Goal: Obtain resource: Download file/media

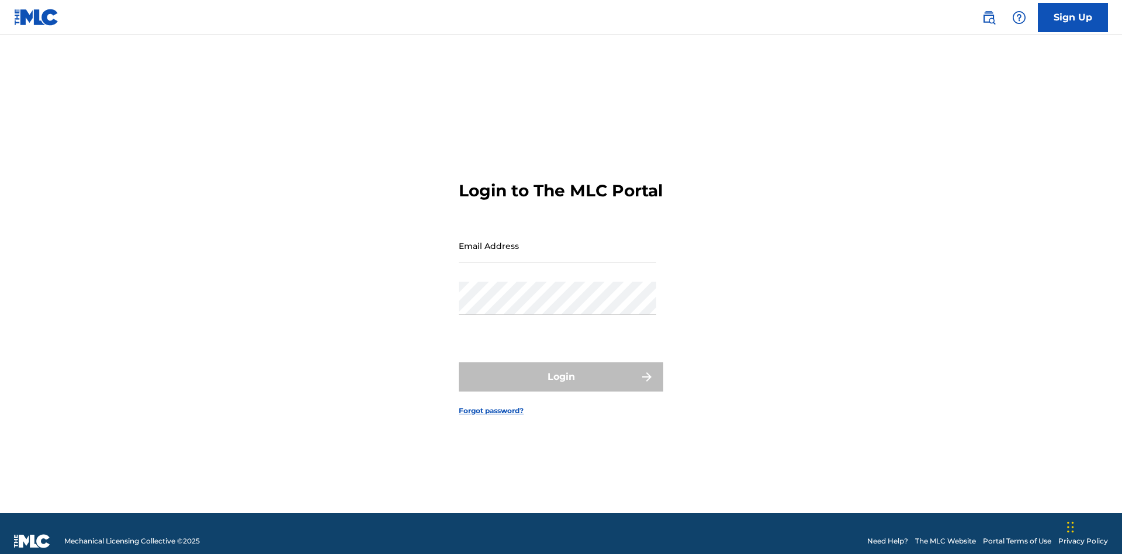
scroll to position [15, 0]
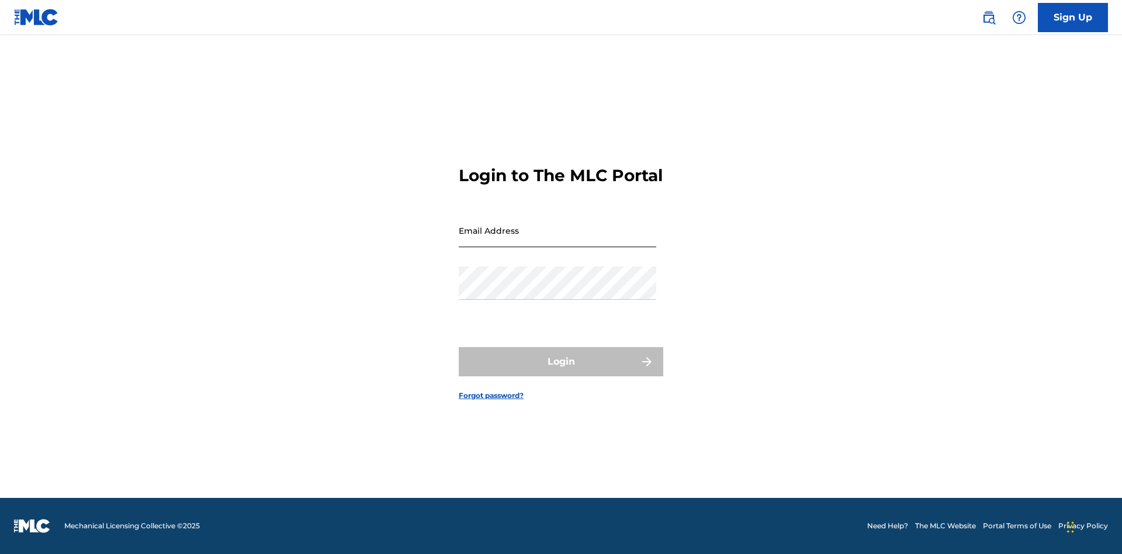
click at [558, 240] on input "Email Address" at bounding box center [558, 230] width 198 height 33
type input "[EMAIL_ADDRESS][DOMAIN_NAME]"
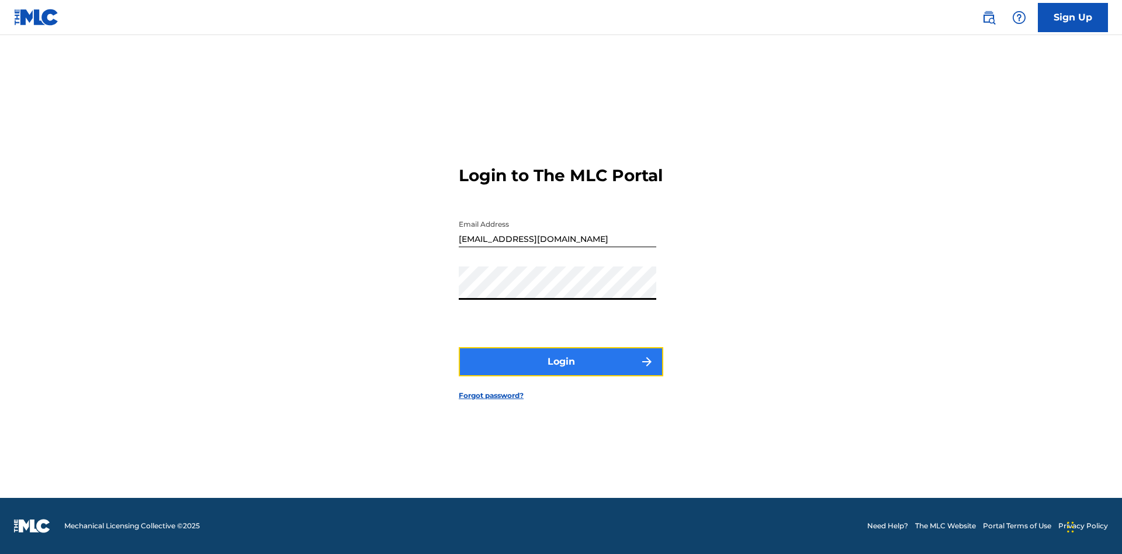
click at [561, 372] on button "Login" at bounding box center [561, 361] width 205 height 29
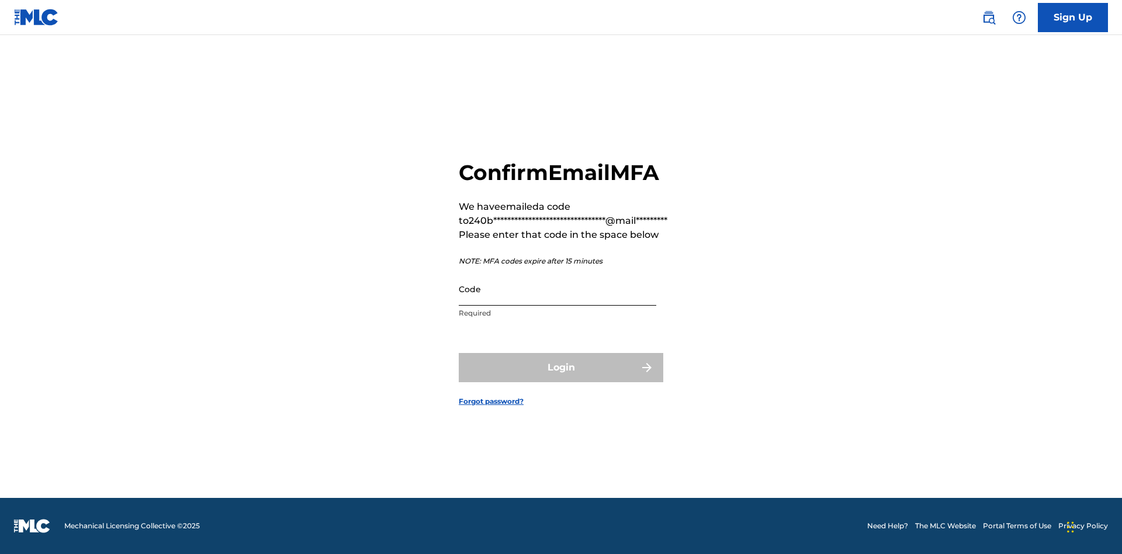
click at [558, 289] on input "Code" at bounding box center [558, 288] width 198 height 33
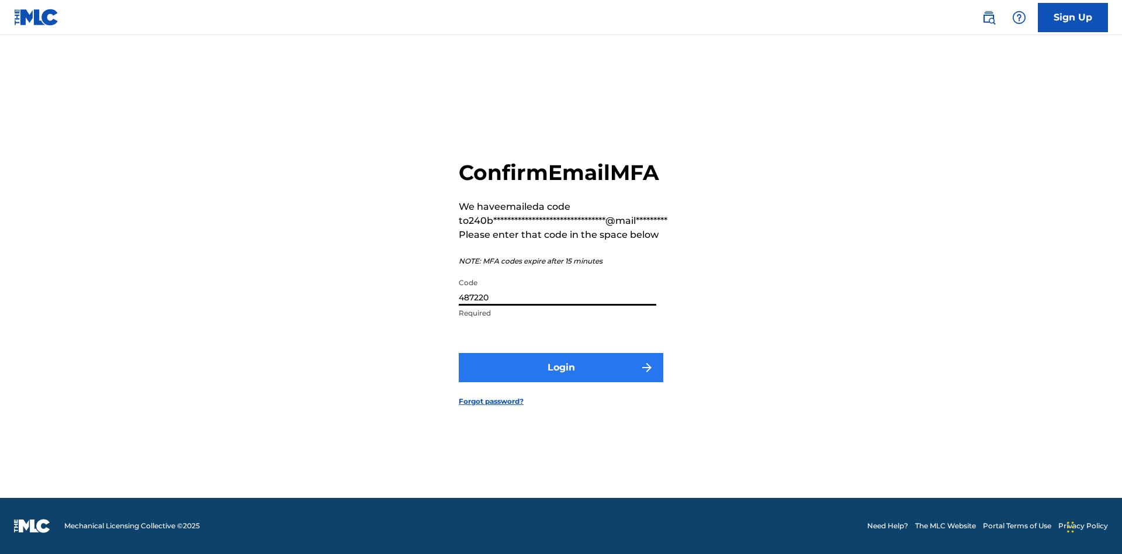
type input "487220"
click at [561, 367] on button "Login" at bounding box center [561, 367] width 205 height 29
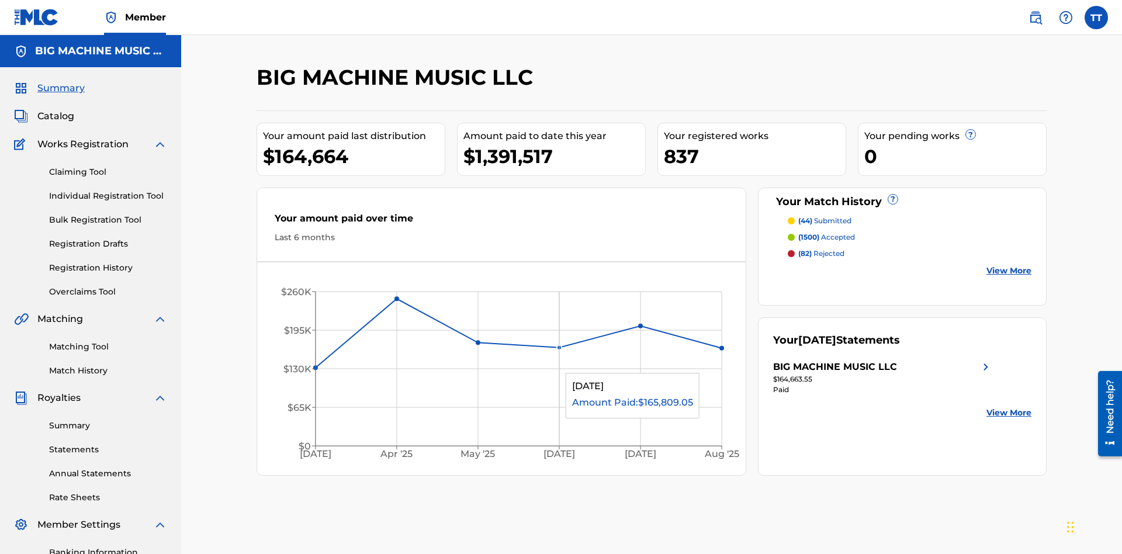
scroll to position [39, 0]
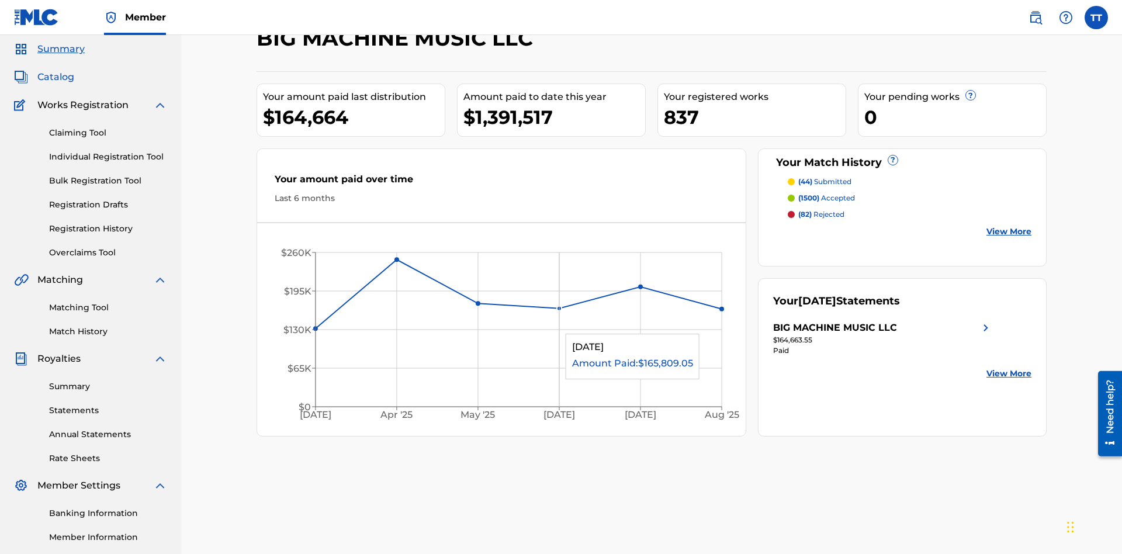
click at [56, 77] on span "Catalog" at bounding box center [55, 77] width 37 height 14
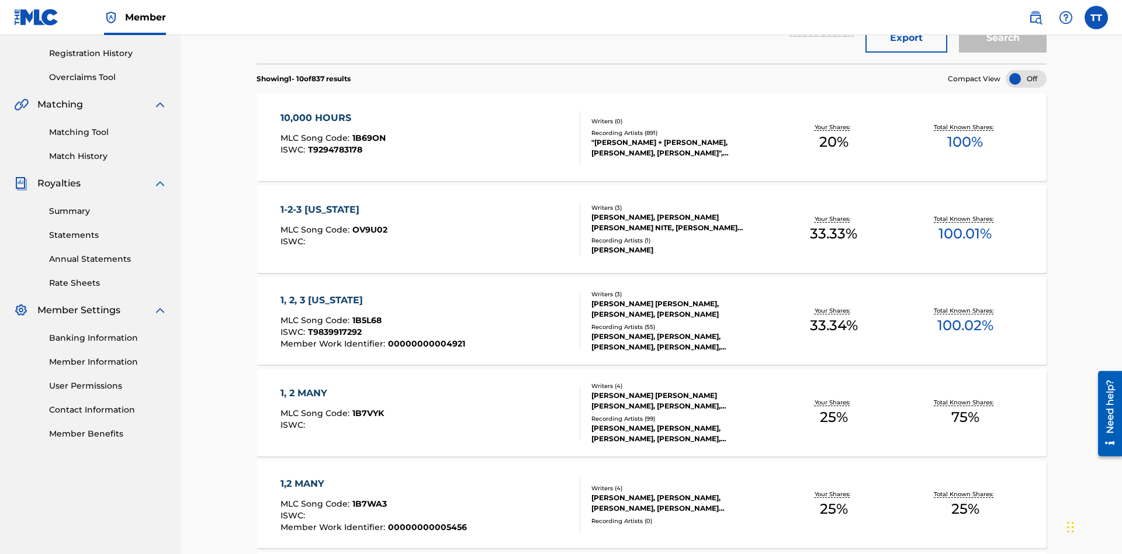
scroll to position [168, 0]
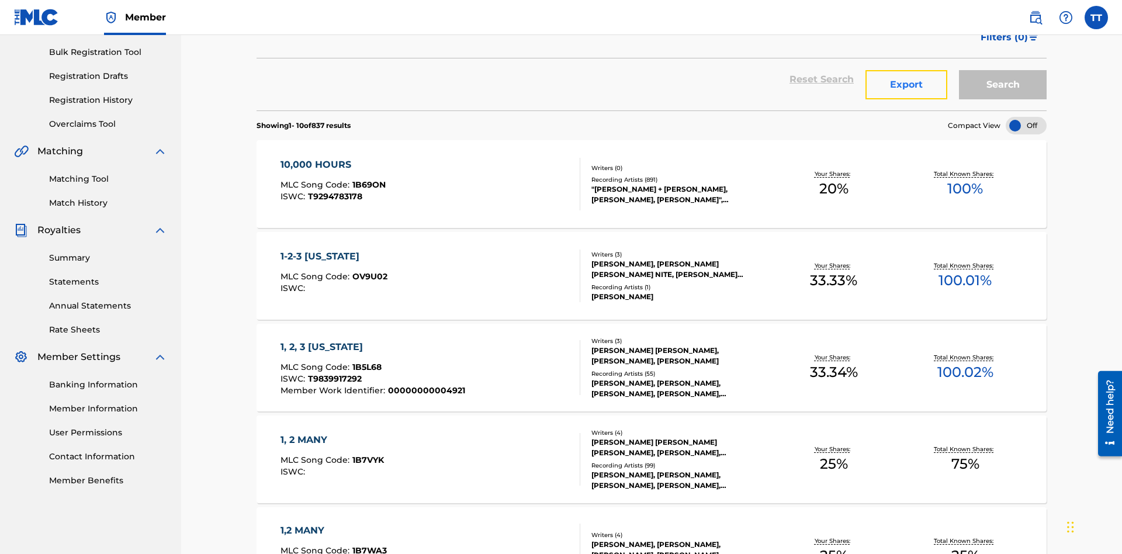
click at [907, 85] on button "Export" at bounding box center [907, 84] width 82 height 29
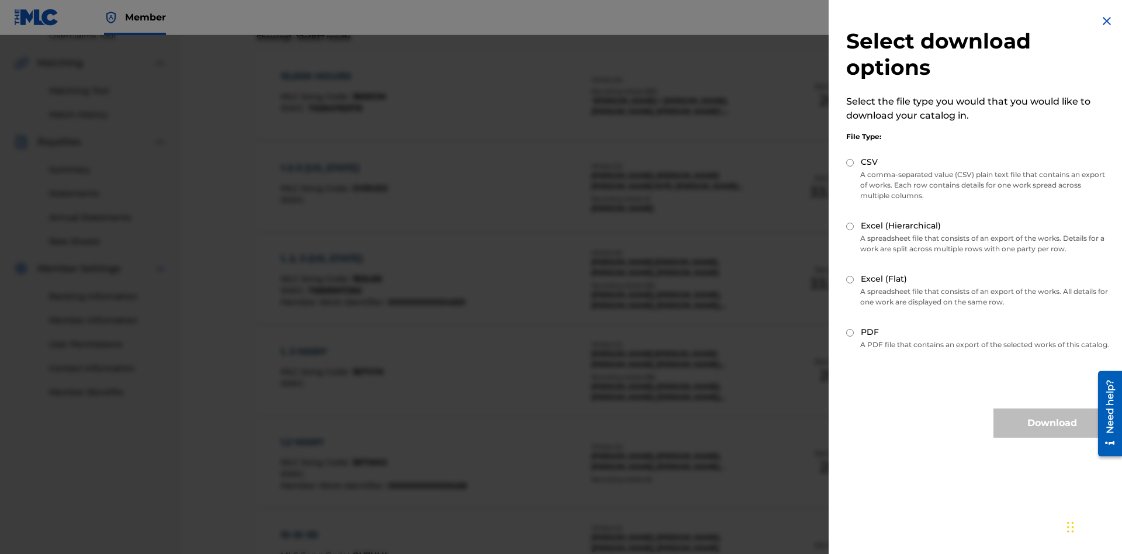
click at [850, 162] on input "CSV" at bounding box center [850, 163] width 8 height 8
radio input "true"
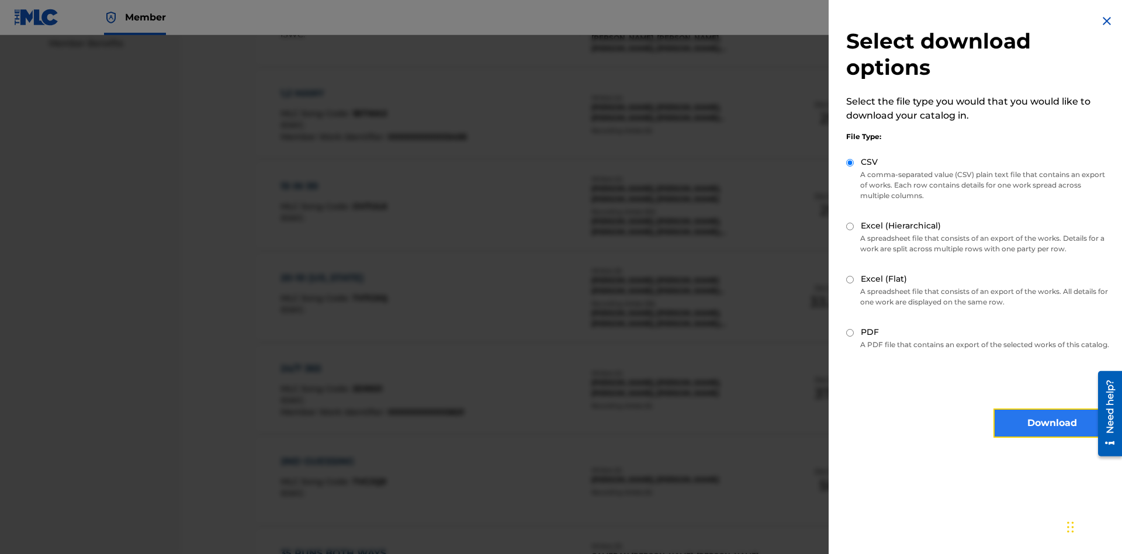
click at [1052, 434] on button "Download" at bounding box center [1052, 423] width 117 height 29
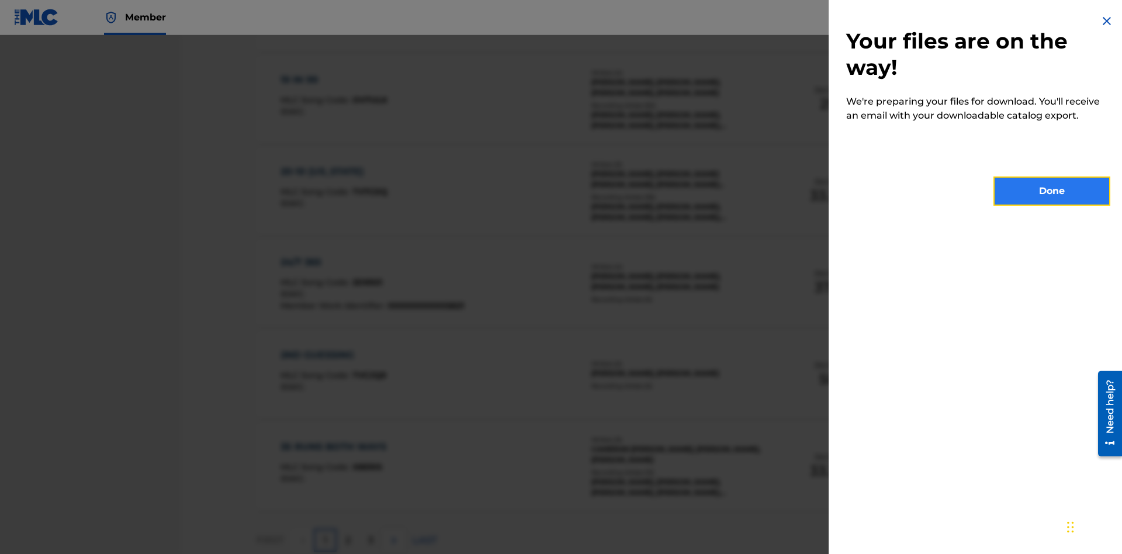
click at [1052, 191] on button "Done" at bounding box center [1052, 191] width 117 height 29
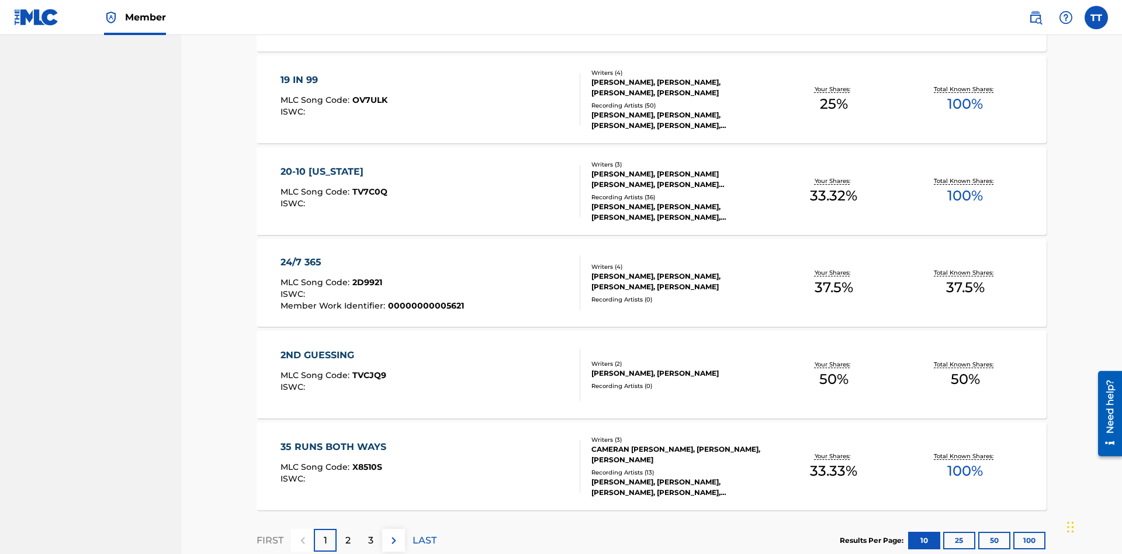
scroll to position [46, 0]
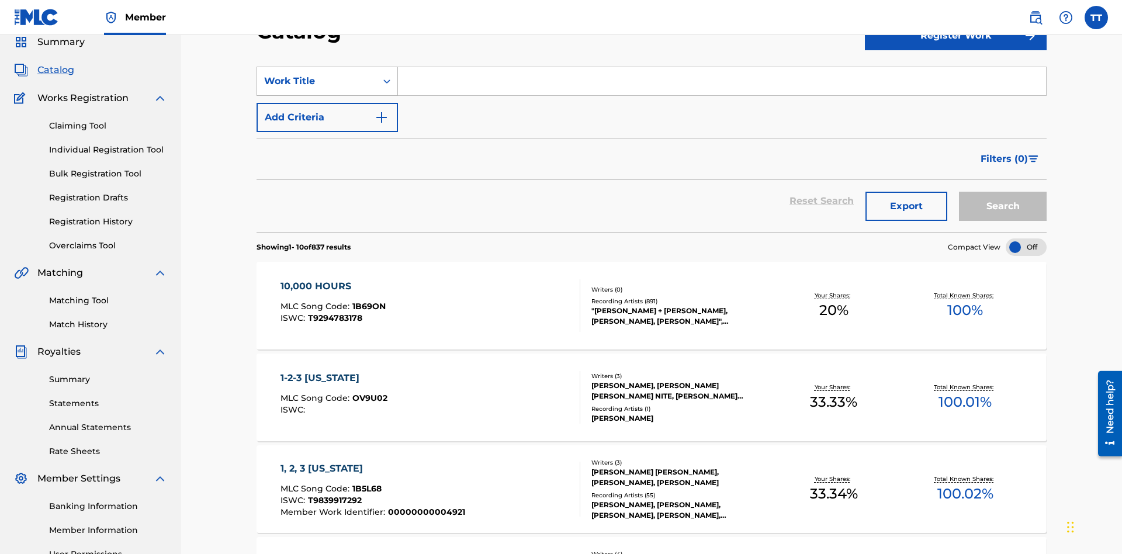
click at [317, 81] on div "Work Title" at bounding box center [316, 81] width 105 height 14
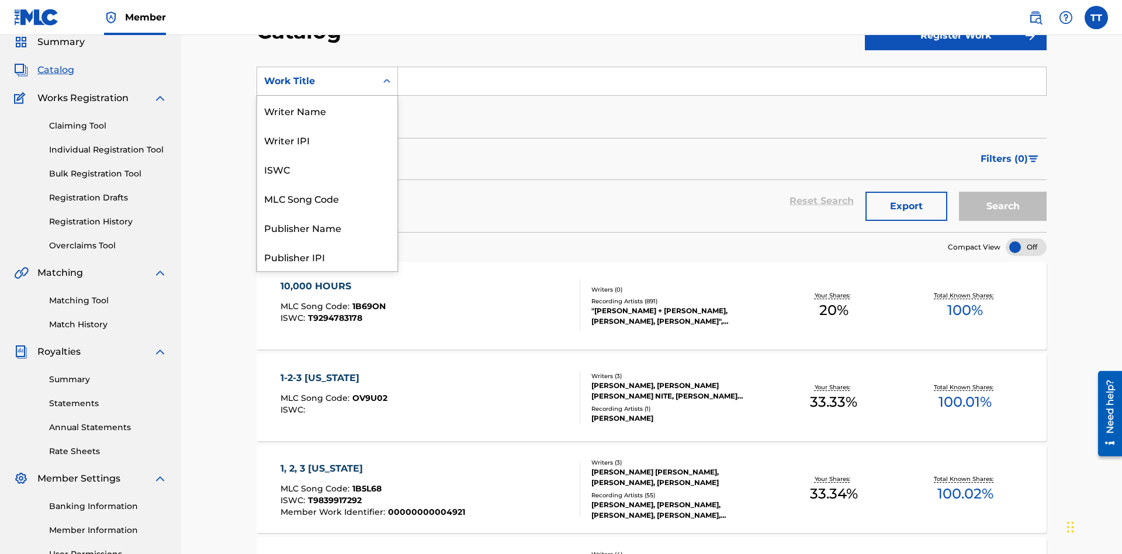
scroll to position [175, 0]
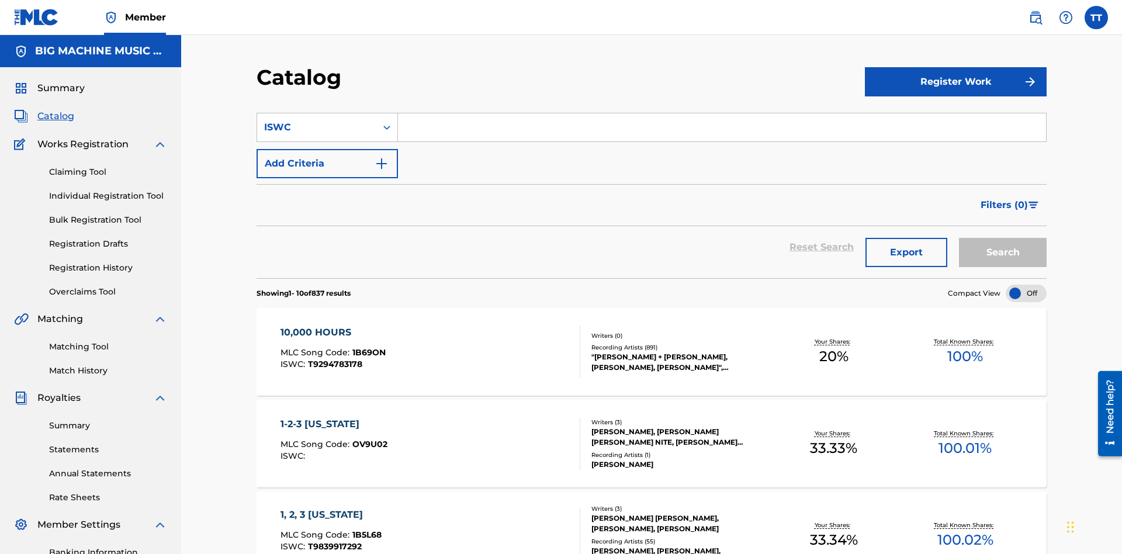
scroll to position [43, 0]
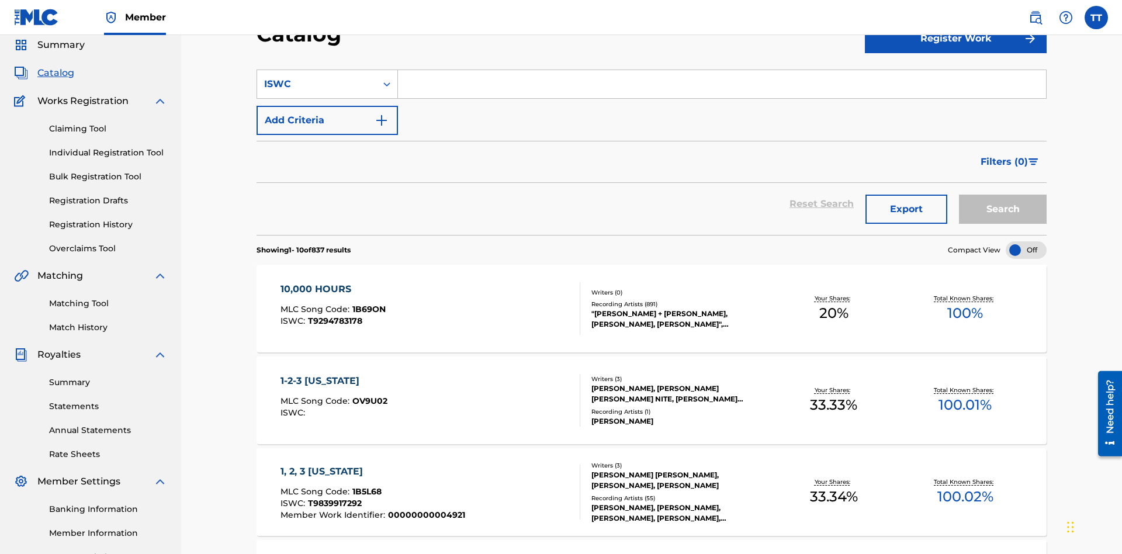
click at [722, 84] on input "Search Form" at bounding box center [722, 84] width 648 height 28
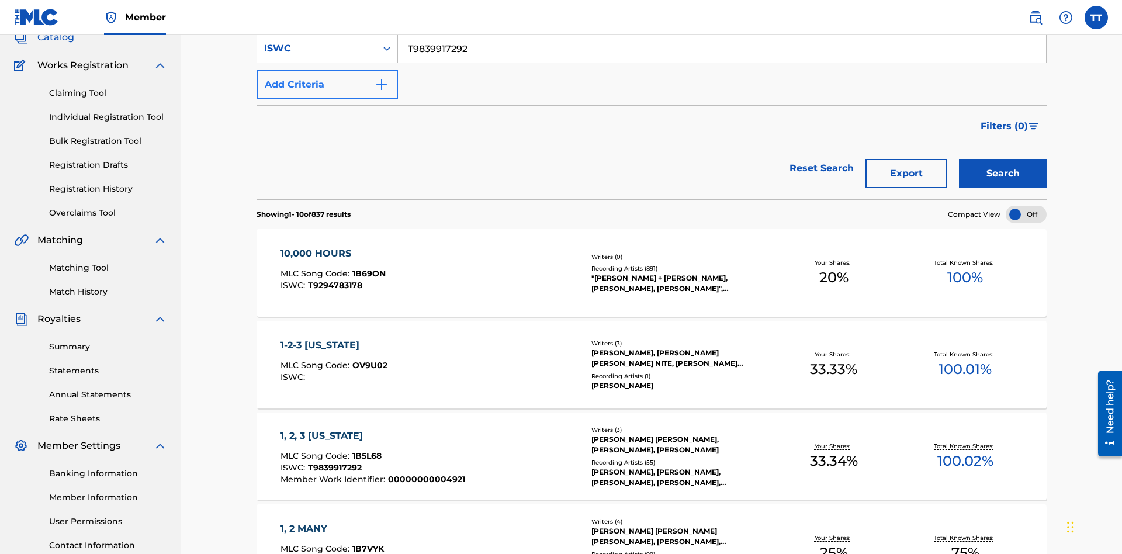
type input "T9839917292"
click at [327, 85] on button "Add Criteria" at bounding box center [327, 84] width 141 height 29
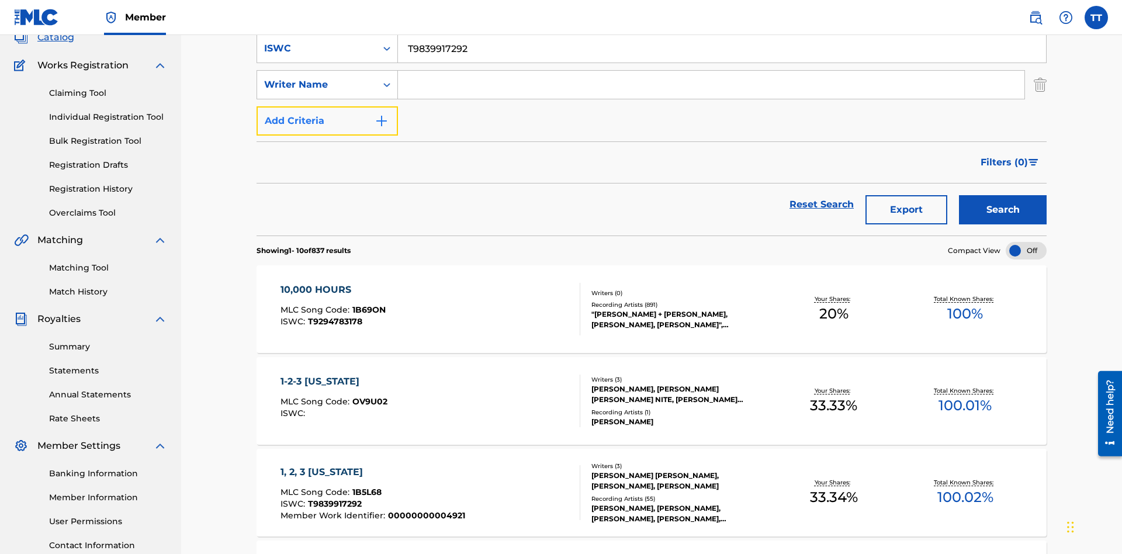
scroll to position [82, 0]
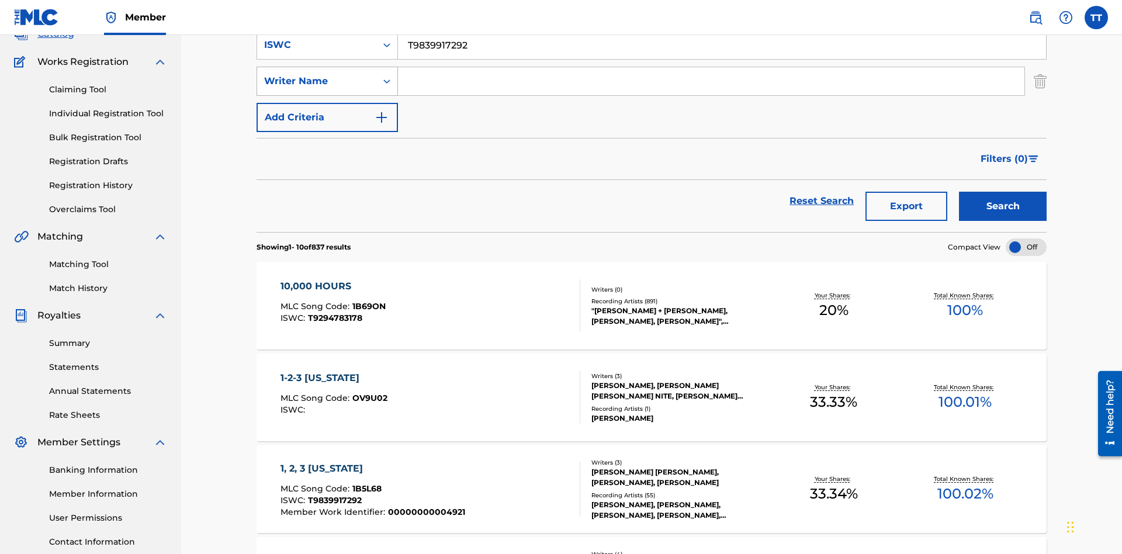
click at [317, 81] on div "Writer Name" at bounding box center [316, 81] width 105 height 14
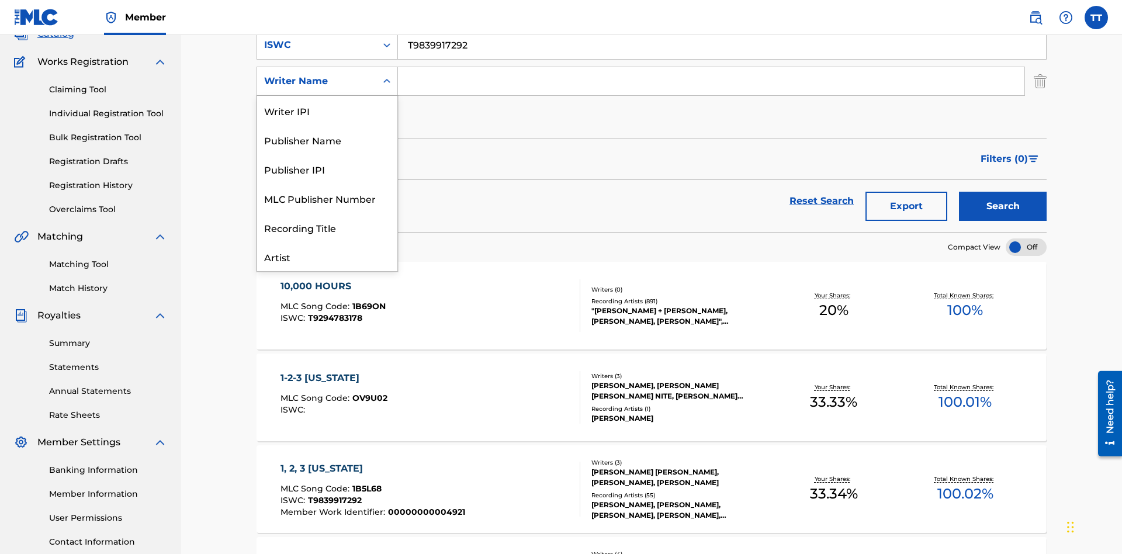
scroll to position [58, 0]
click at [327, 96] on div "Publisher Name" at bounding box center [327, 81] width 140 height 29
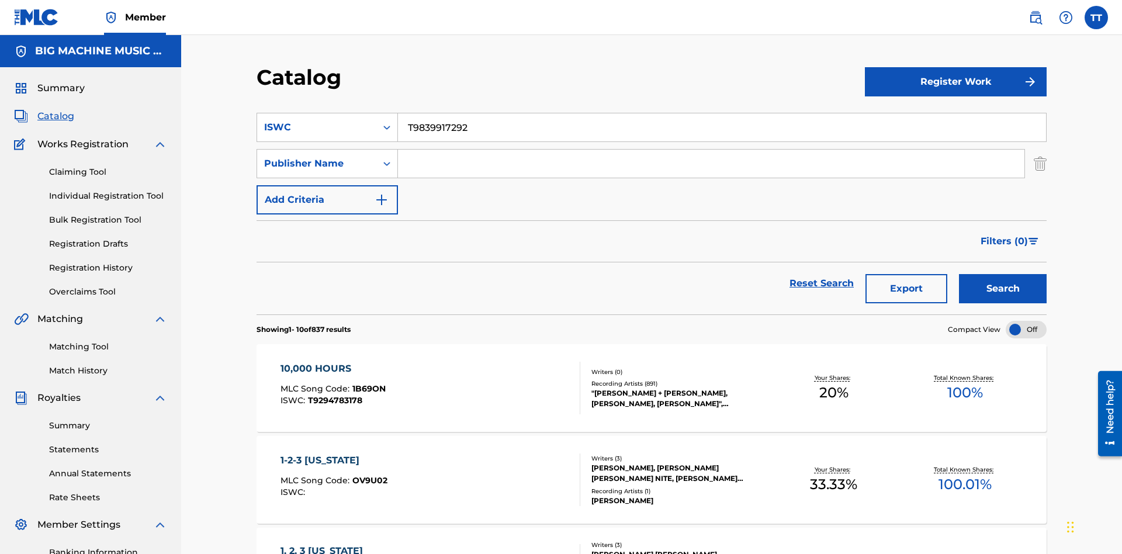
scroll to position [79, 0]
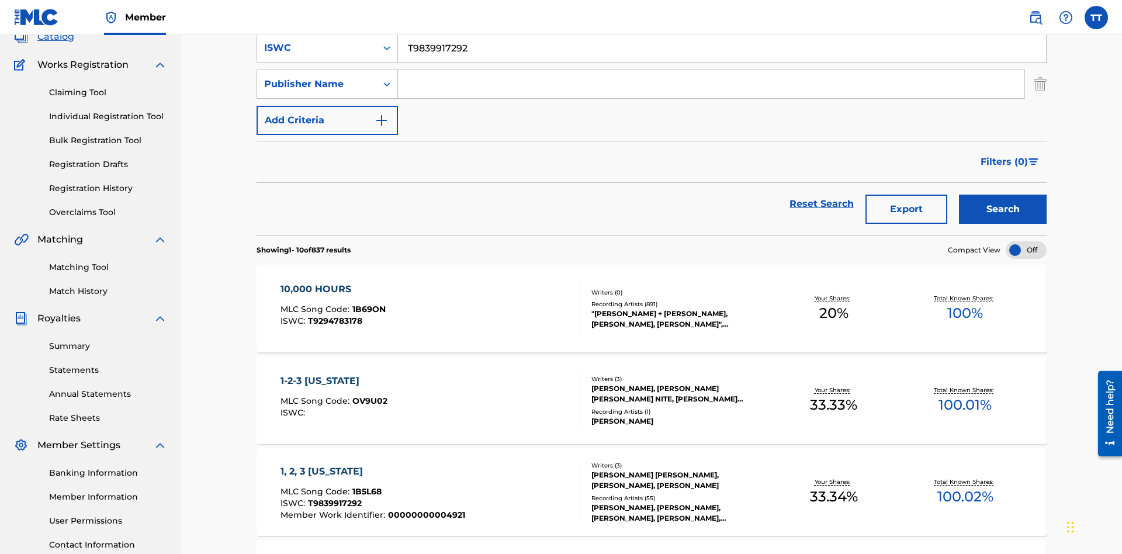
click at [711, 84] on input "Search Form" at bounding box center [711, 84] width 627 height 28
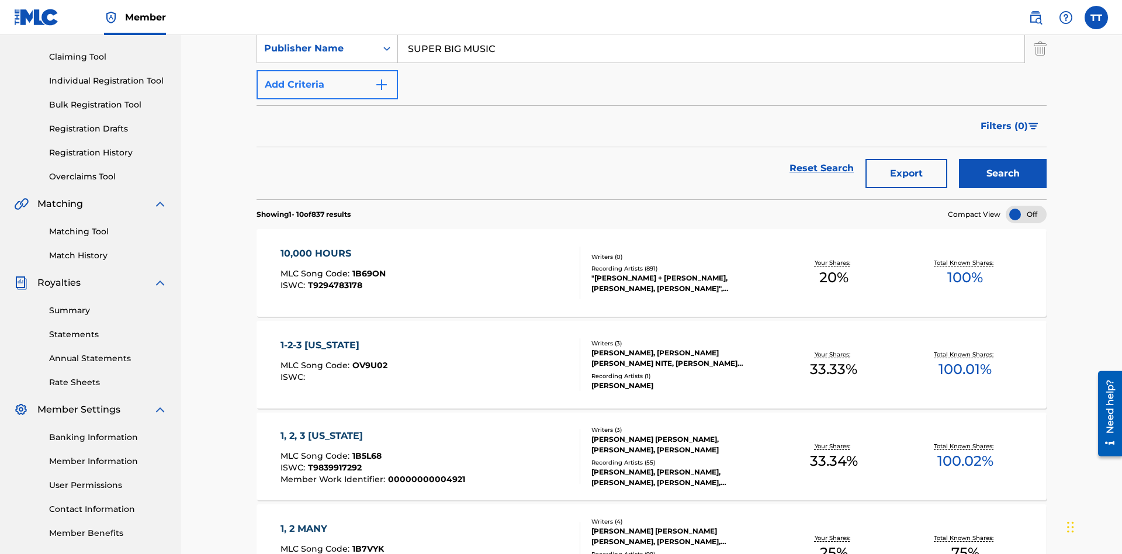
type input "SUPER BIG MUSIC"
click at [327, 85] on button "Add Criteria" at bounding box center [327, 84] width 141 height 29
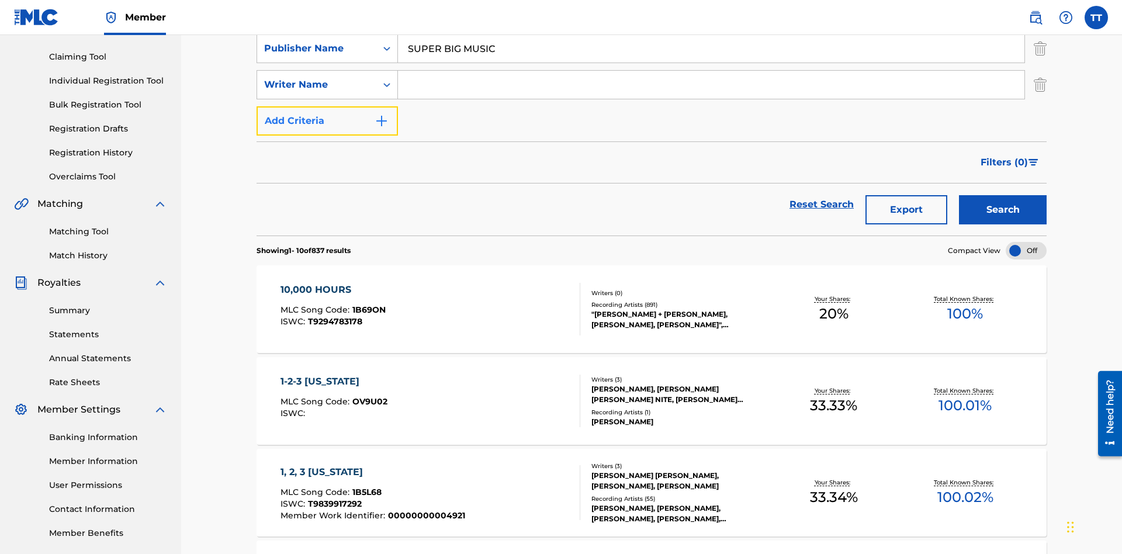
scroll to position [119, 0]
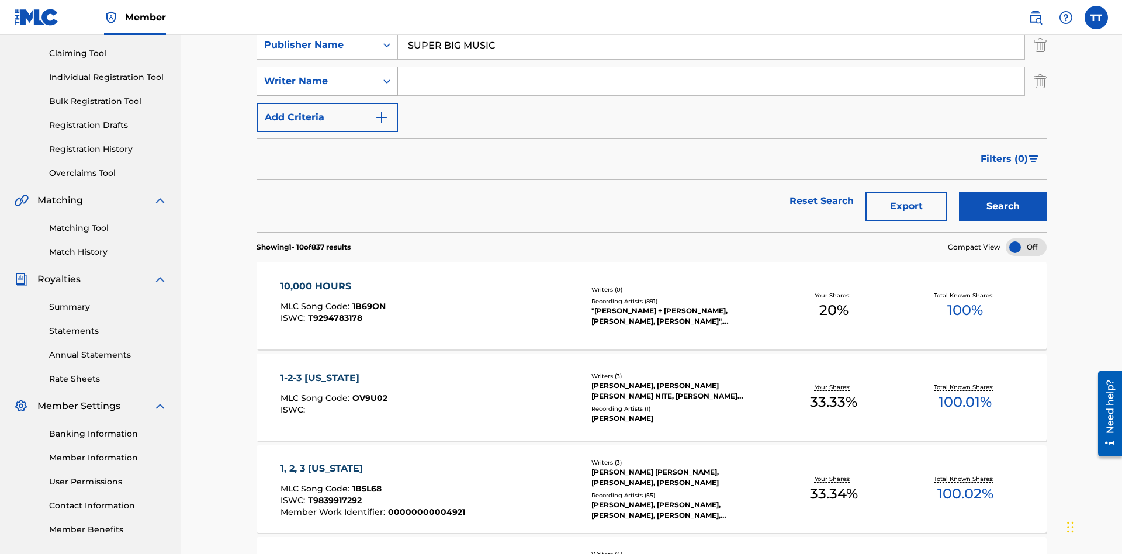
click at [317, 81] on div "Writer Name" at bounding box center [316, 81] width 105 height 14
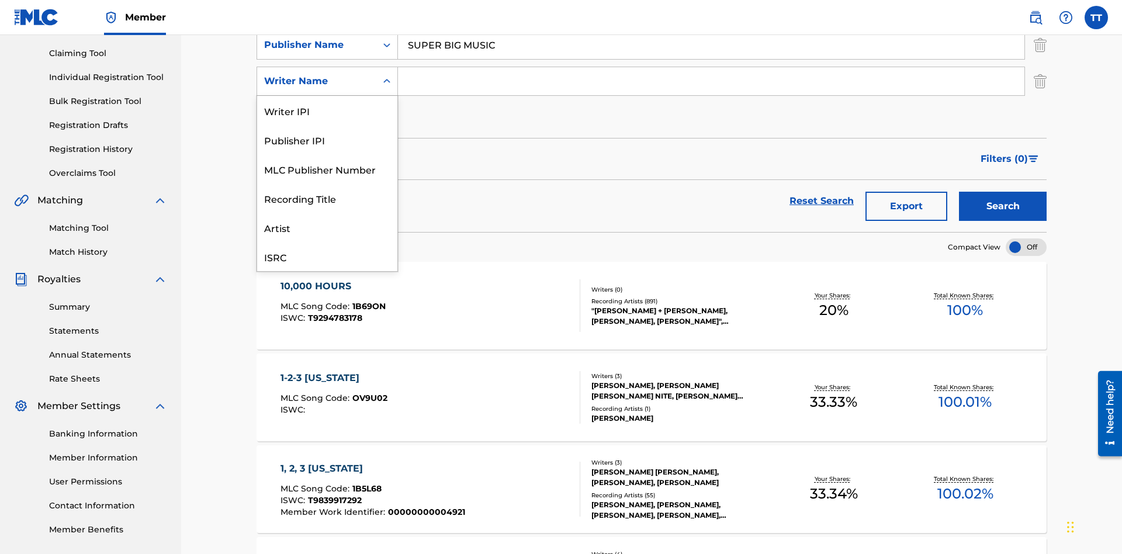
scroll to position [29, 0]
click at [327, 140] on div "MLC Publisher Number" at bounding box center [327, 139] width 140 height 29
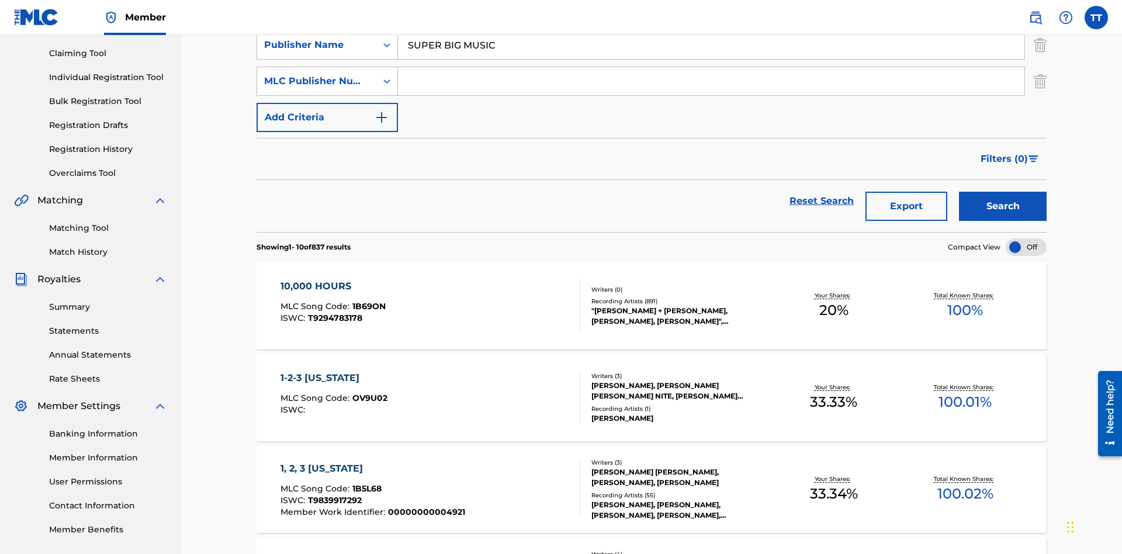
scroll to position [116, 0]
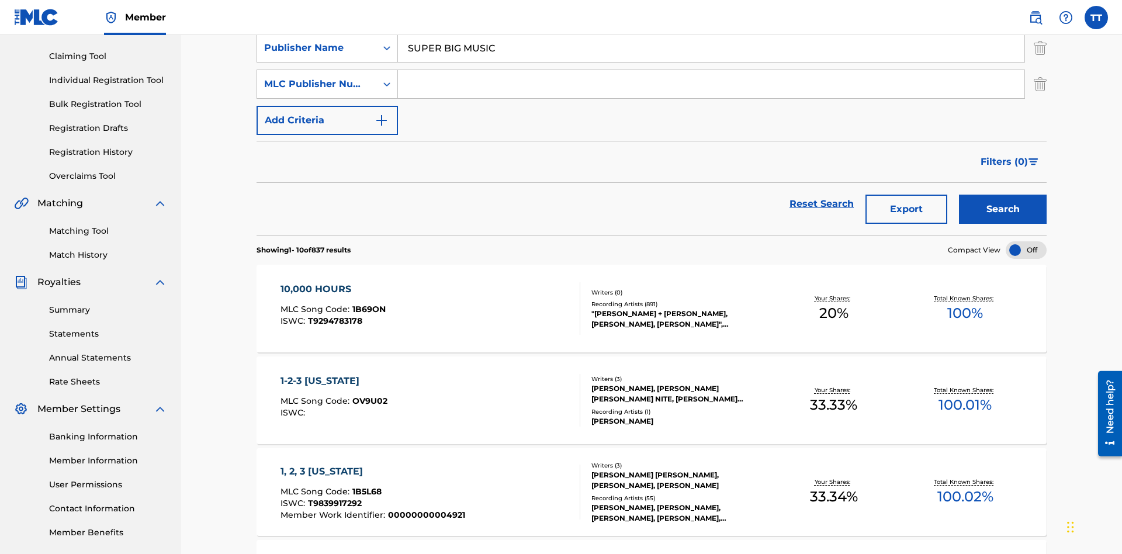
click at [711, 84] on input "Search Form" at bounding box center [711, 84] width 627 height 28
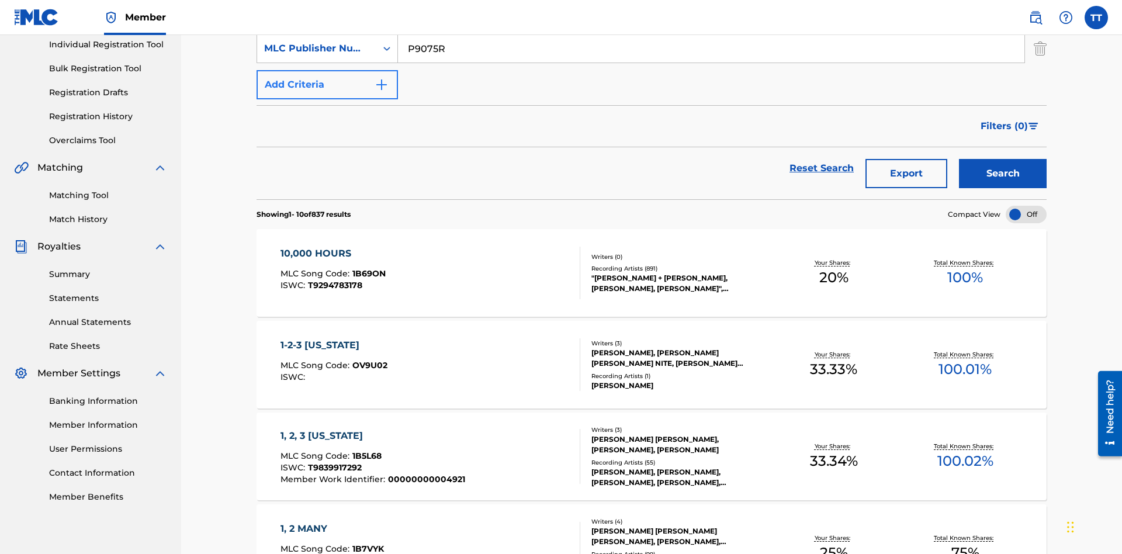
type input "P9075R"
click at [327, 85] on button "Add Criteria" at bounding box center [327, 84] width 141 height 29
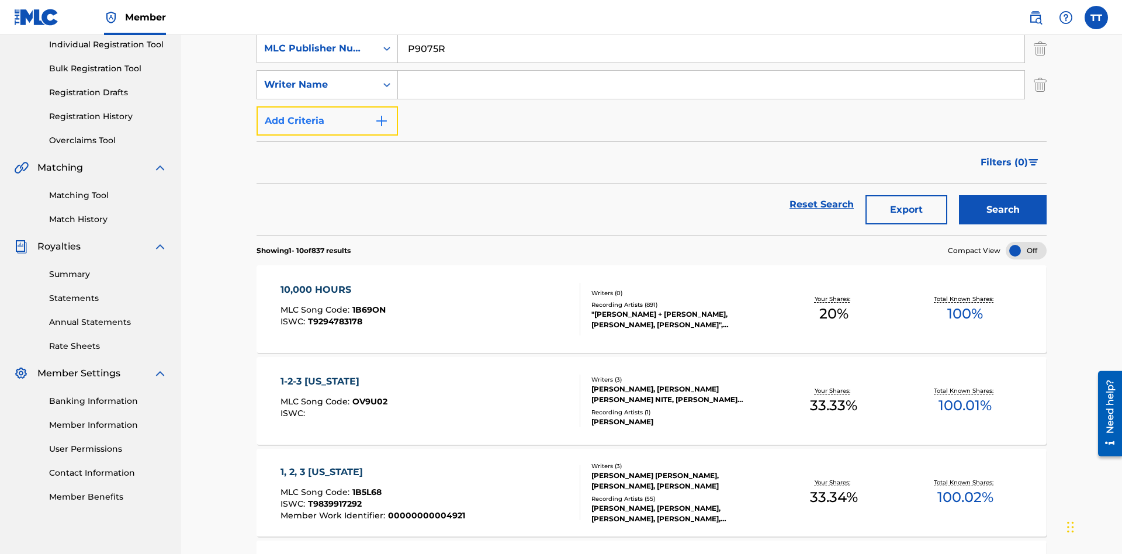
scroll to position [155, 0]
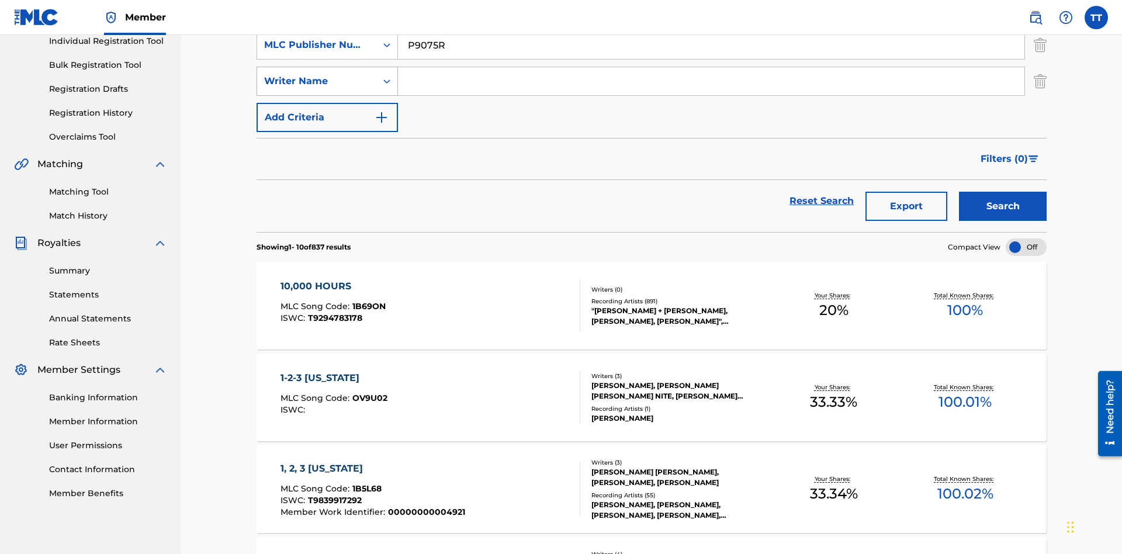
click at [317, 81] on div "Writer Name" at bounding box center [316, 81] width 105 height 14
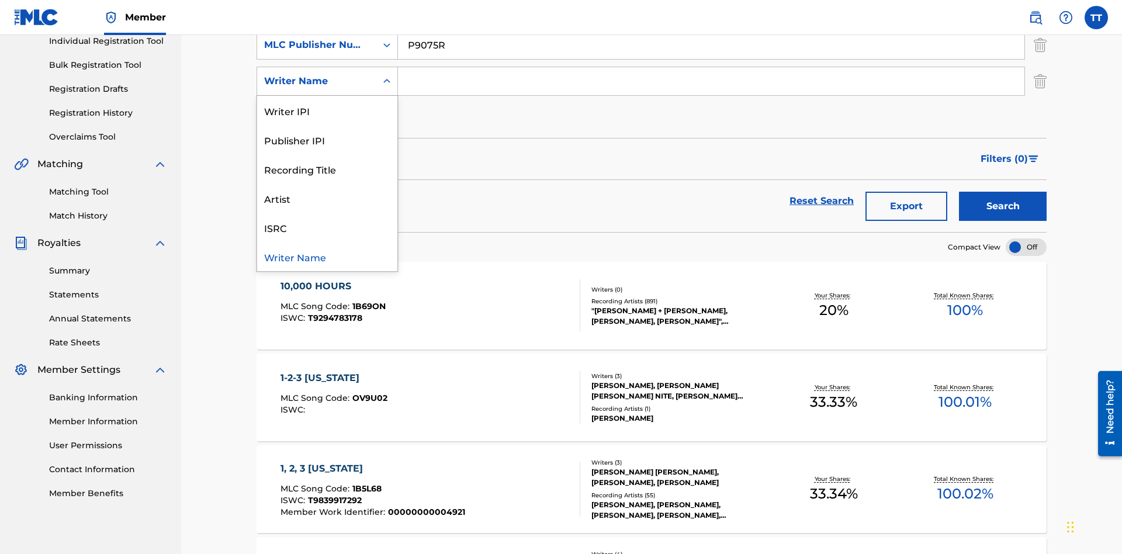
click at [327, 257] on div "Writer Name" at bounding box center [327, 256] width 140 height 29
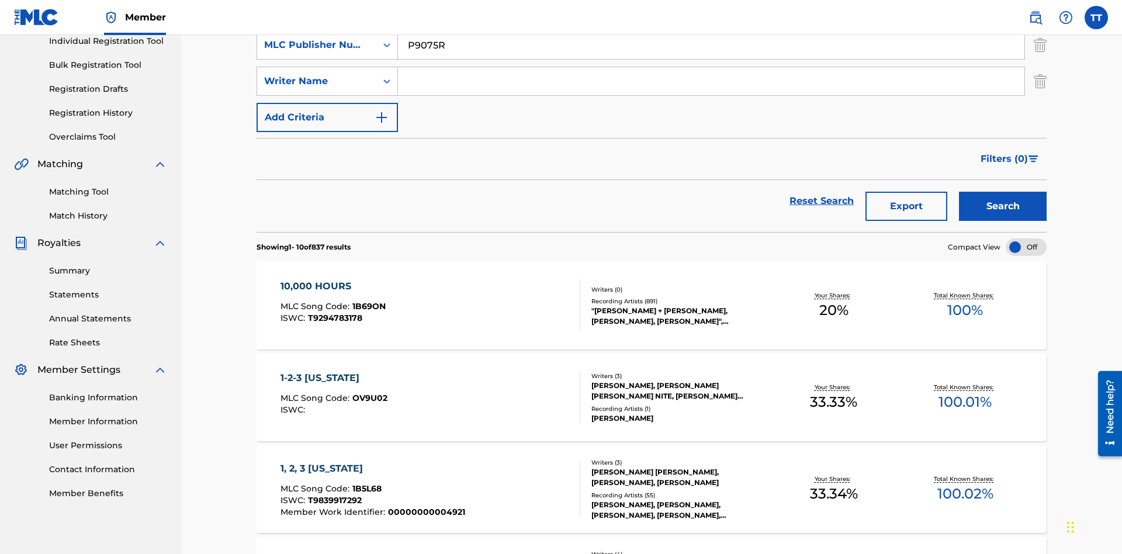
scroll to position [152, 0]
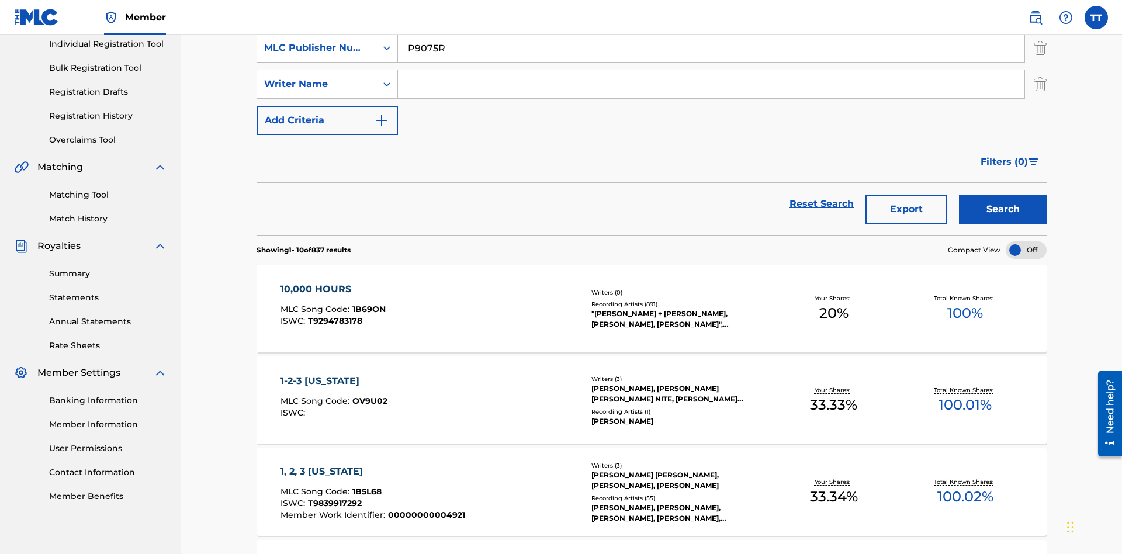
click at [711, 84] on input "Search Form" at bounding box center [711, 84] width 627 height 28
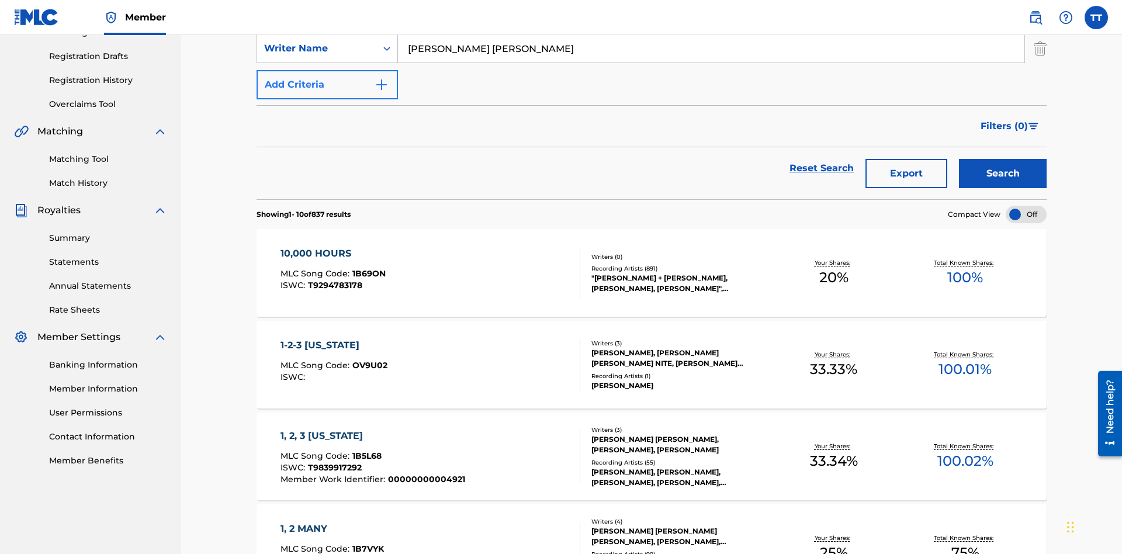
type input "[PERSON_NAME] [PERSON_NAME]"
click at [327, 85] on button "Add Criteria" at bounding box center [327, 84] width 141 height 29
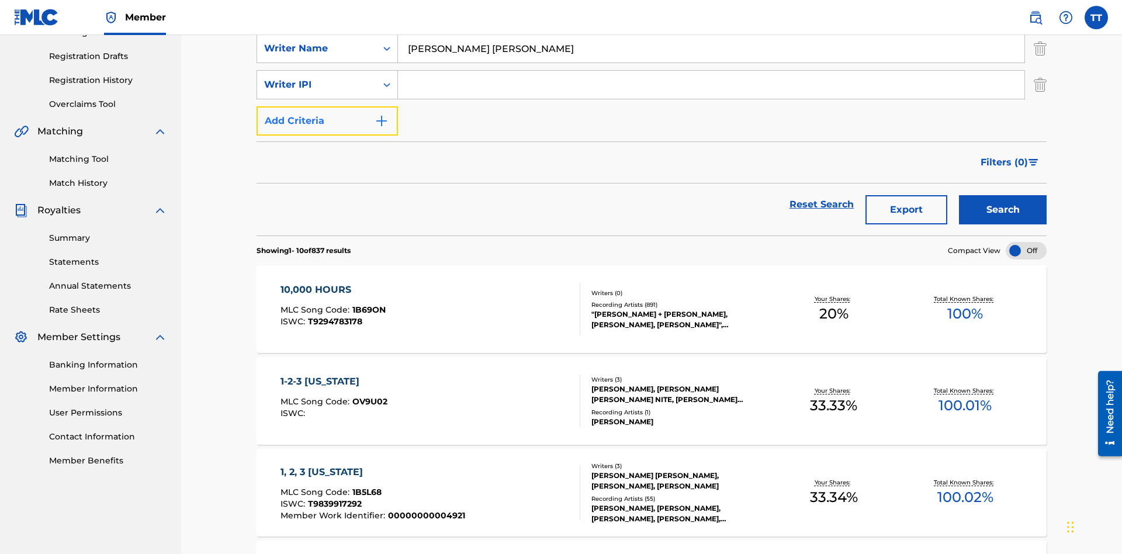
scroll to position [191, 0]
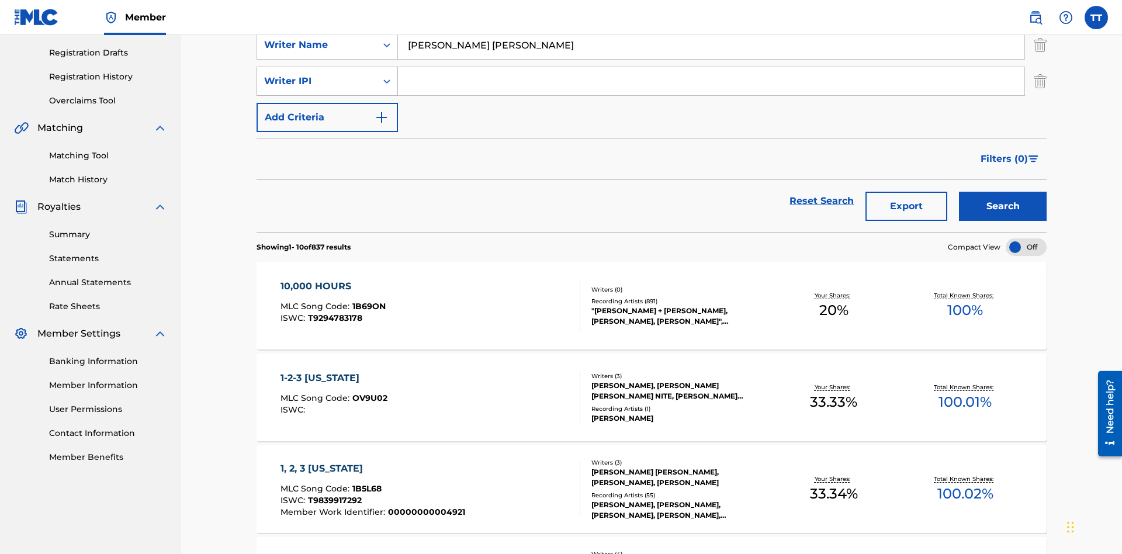
click at [317, 81] on div "Writer IPI" at bounding box center [316, 81] width 105 height 14
click at [327, 227] on div "Writer IPI" at bounding box center [327, 227] width 140 height 29
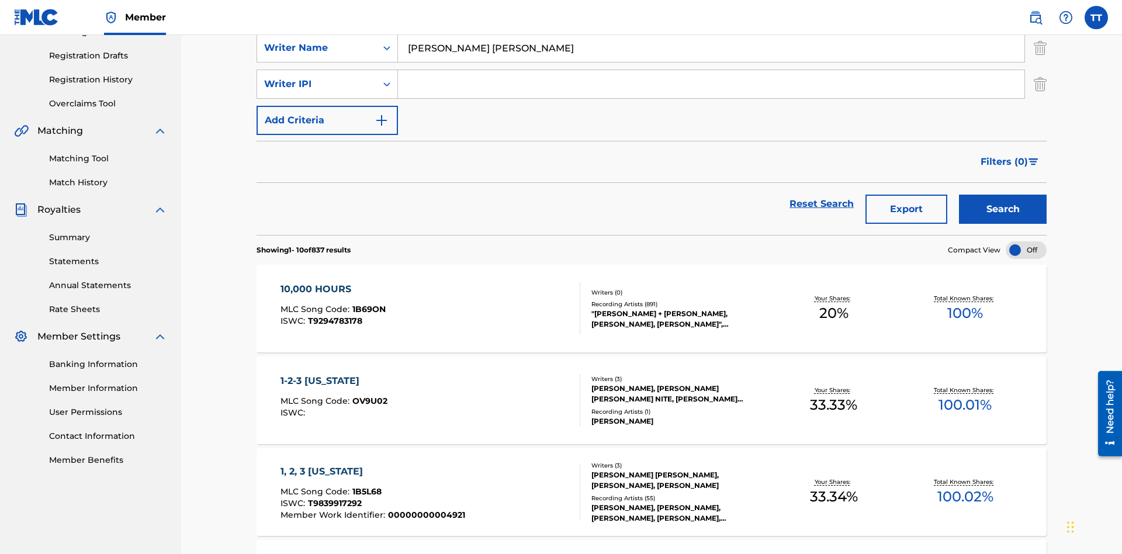
click at [711, 84] on input "Search Form" at bounding box center [711, 84] width 627 height 28
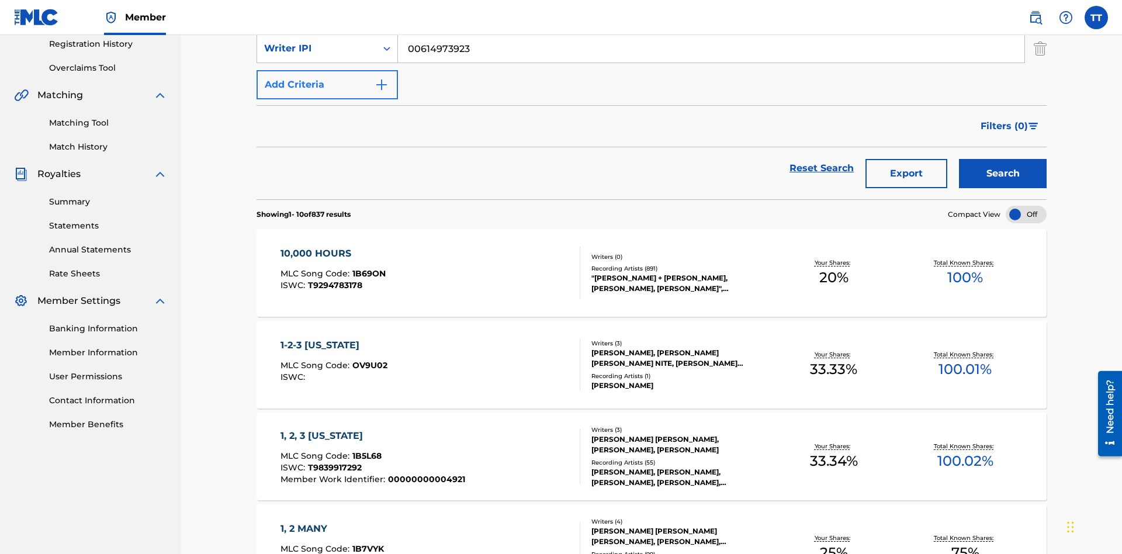
type input "00614973923"
click at [327, 85] on button "Add Criteria" at bounding box center [327, 84] width 141 height 29
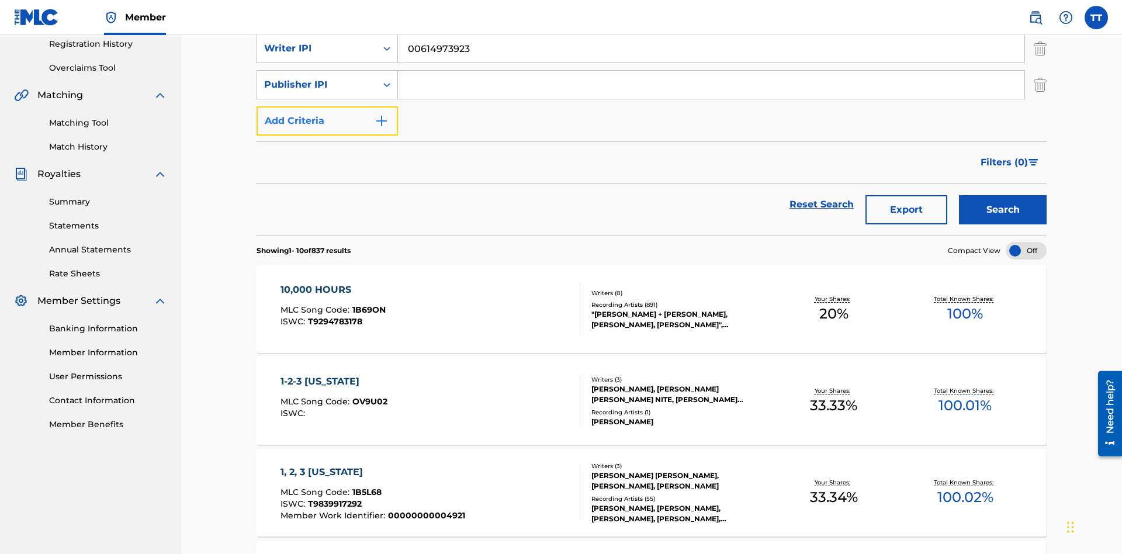
scroll to position [227, 0]
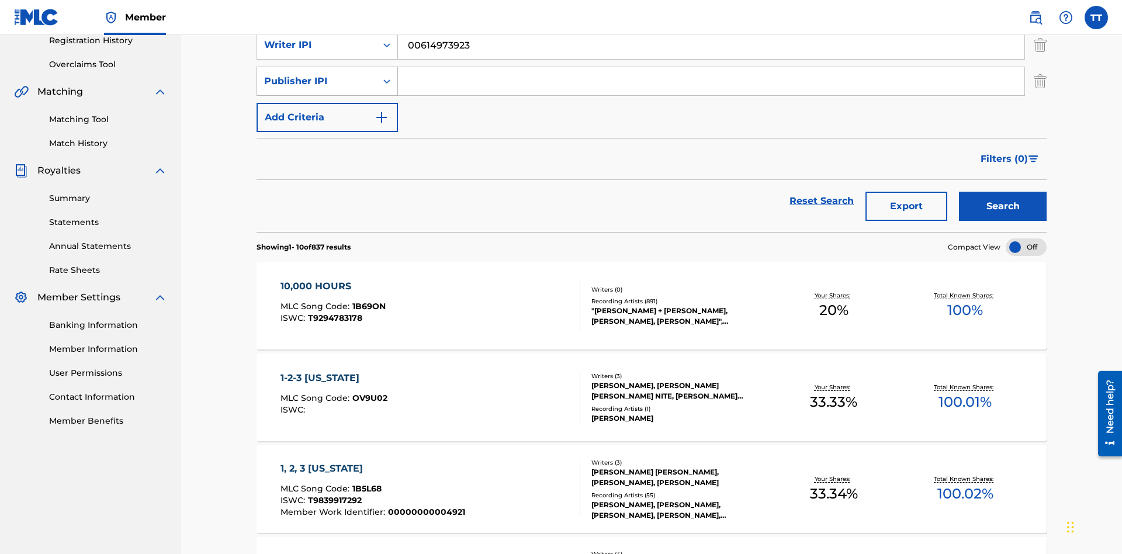
click at [317, 81] on div "Publisher IPI" at bounding box center [316, 81] width 105 height 14
click at [327, 198] on div "Publisher IPI" at bounding box center [327, 198] width 140 height 29
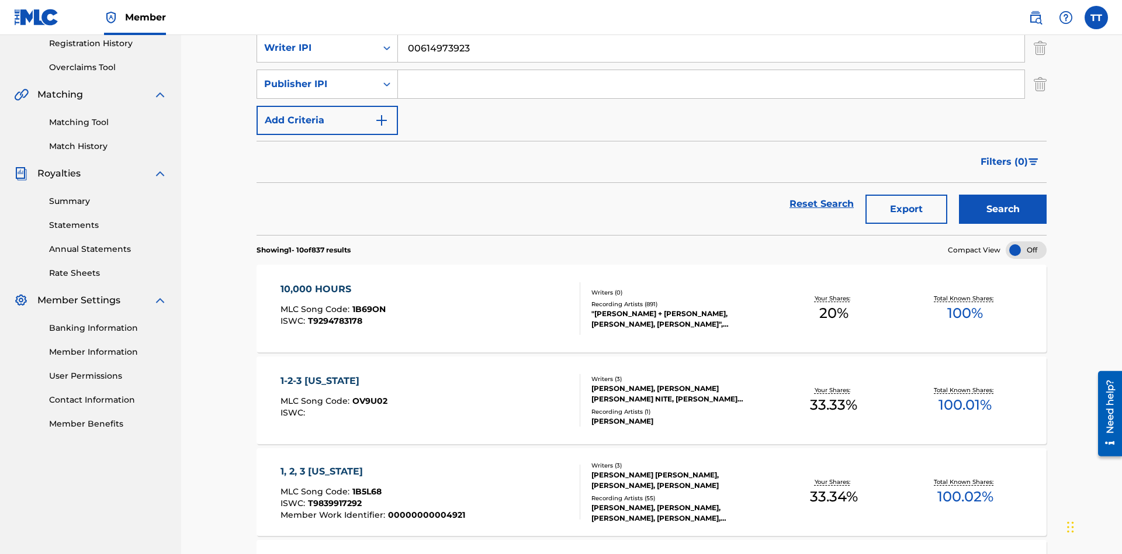
click at [711, 84] on input "Search Form" at bounding box center [711, 84] width 627 height 28
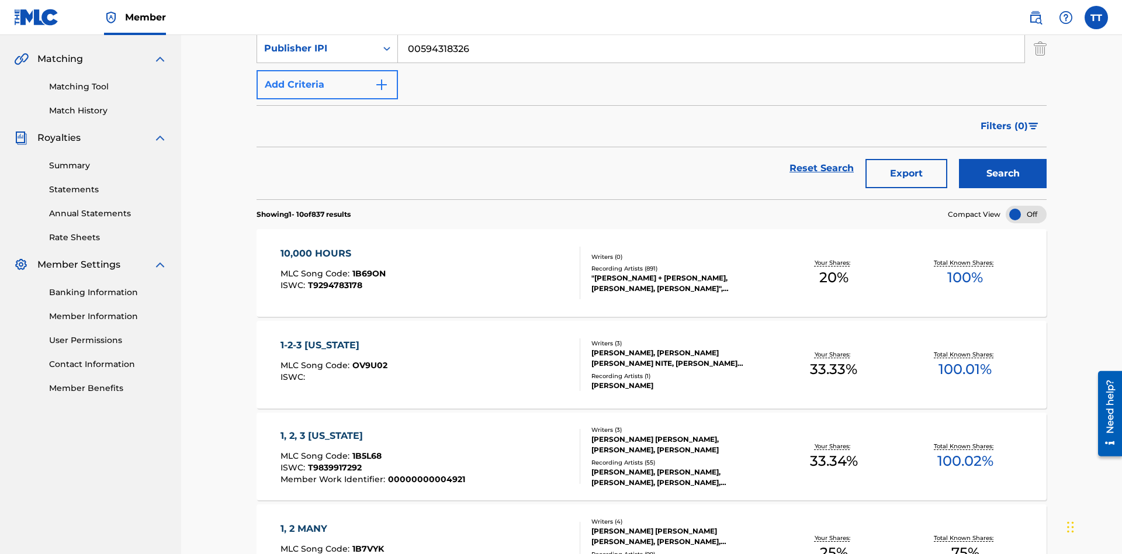
type input "00594318326"
click at [327, 85] on button "Add Criteria" at bounding box center [327, 84] width 141 height 29
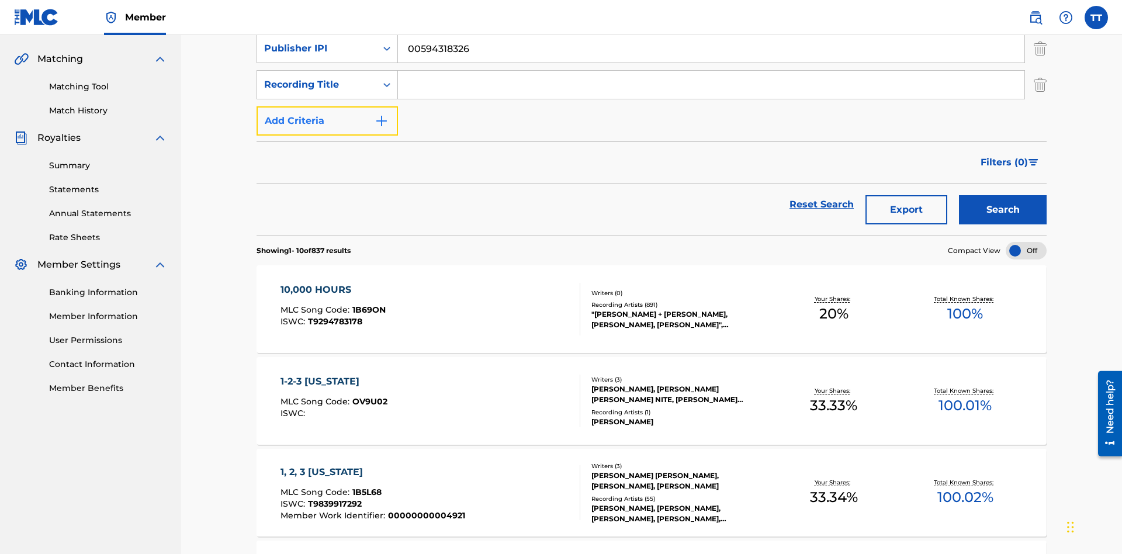
scroll to position [264, 0]
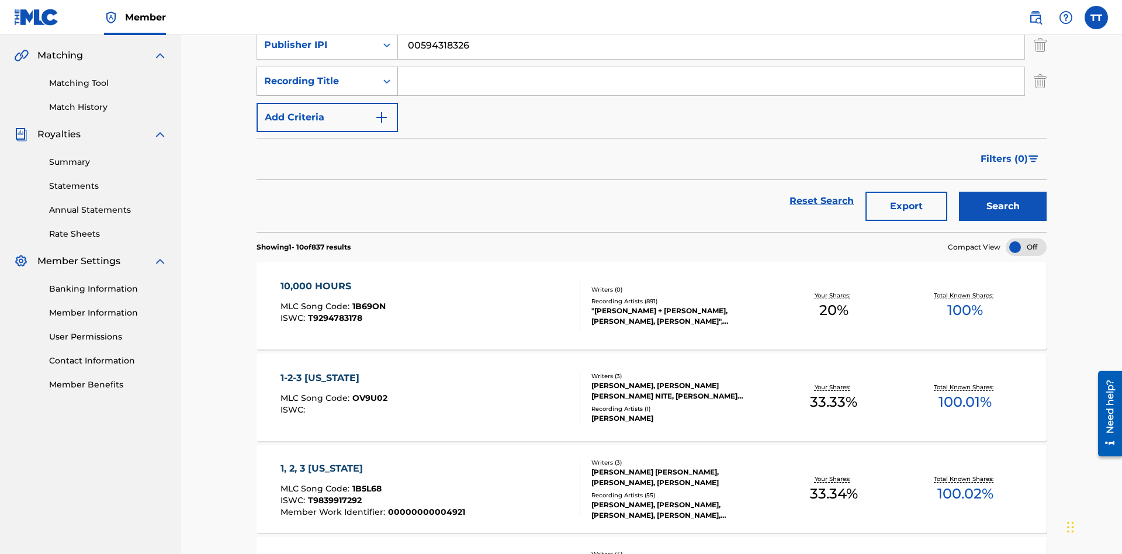
click at [317, 81] on div "Recording Title" at bounding box center [316, 81] width 105 height 14
click at [327, 110] on div "Artist" at bounding box center [327, 110] width 140 height 29
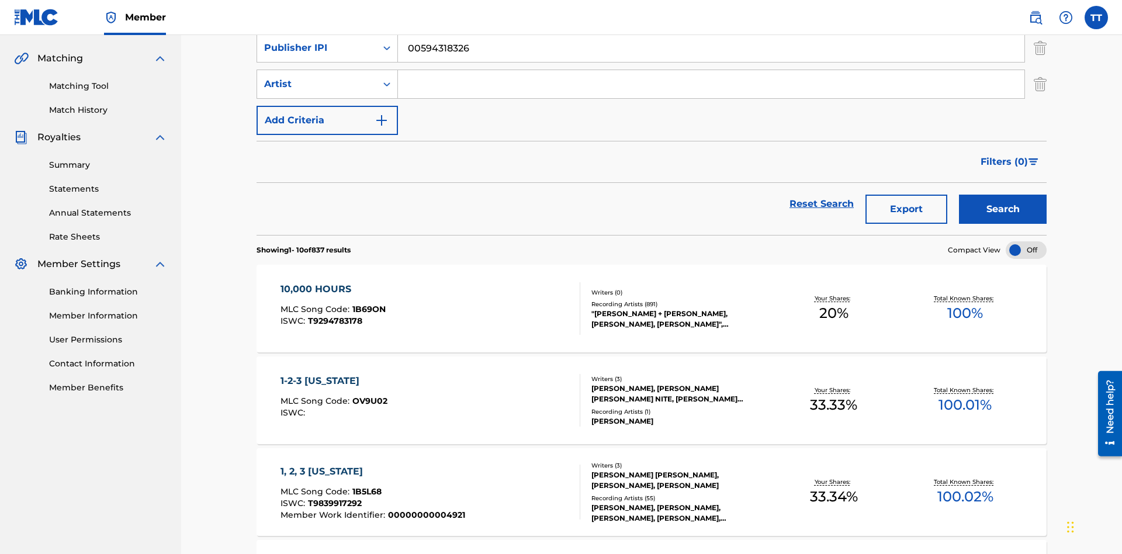
click at [711, 84] on input "Search Form" at bounding box center [711, 84] width 627 height 28
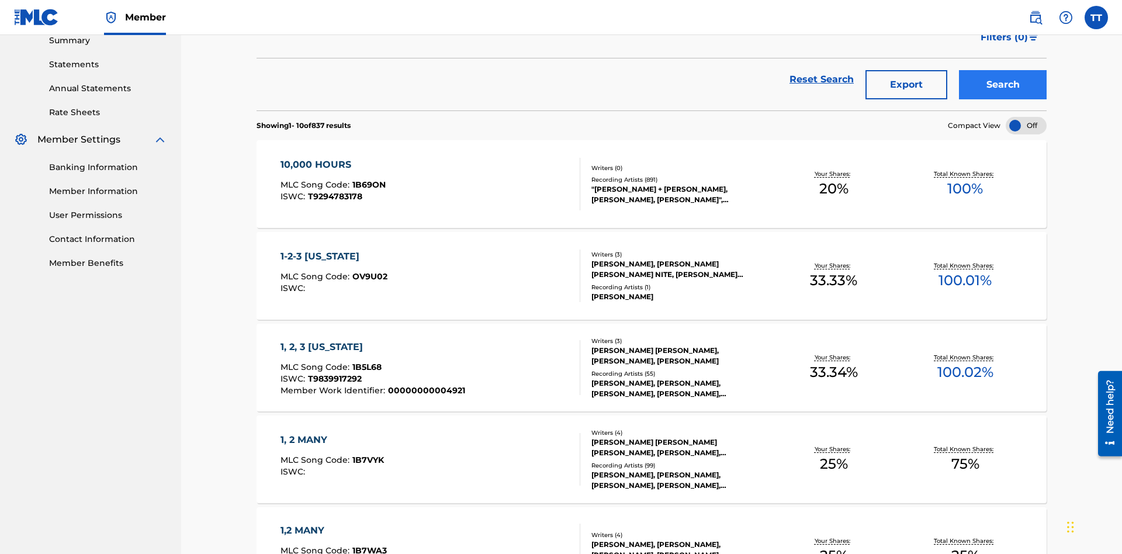
type input "[PERSON_NAME]"
click at [1003, 85] on button "Search" at bounding box center [1003, 84] width 88 height 29
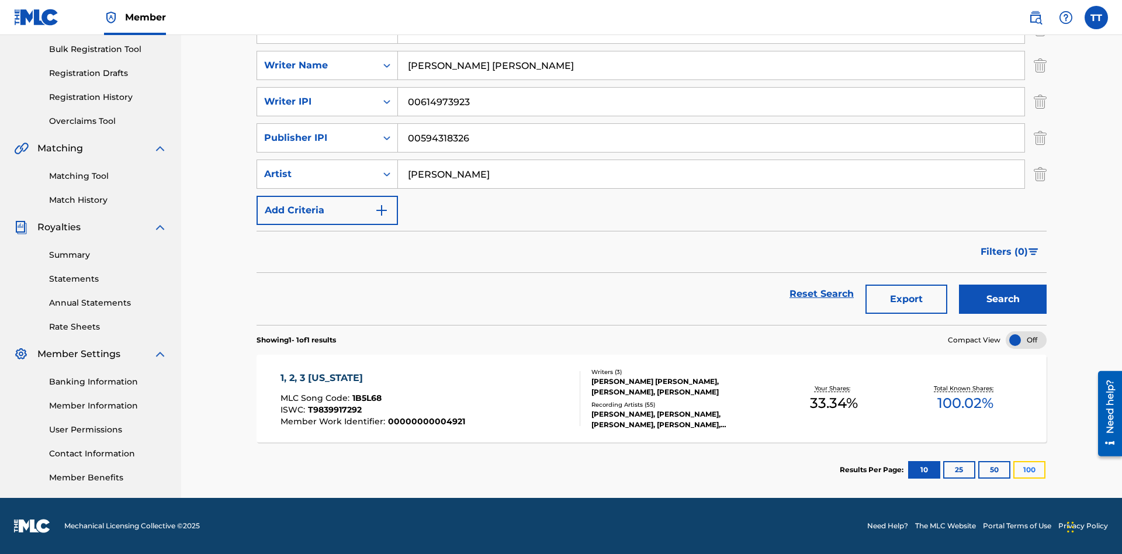
click at [1014, 470] on button "100" at bounding box center [1030, 470] width 32 height 18
click at [365, 398] on span "1B5L68" at bounding box center [366, 398] width 29 height 11
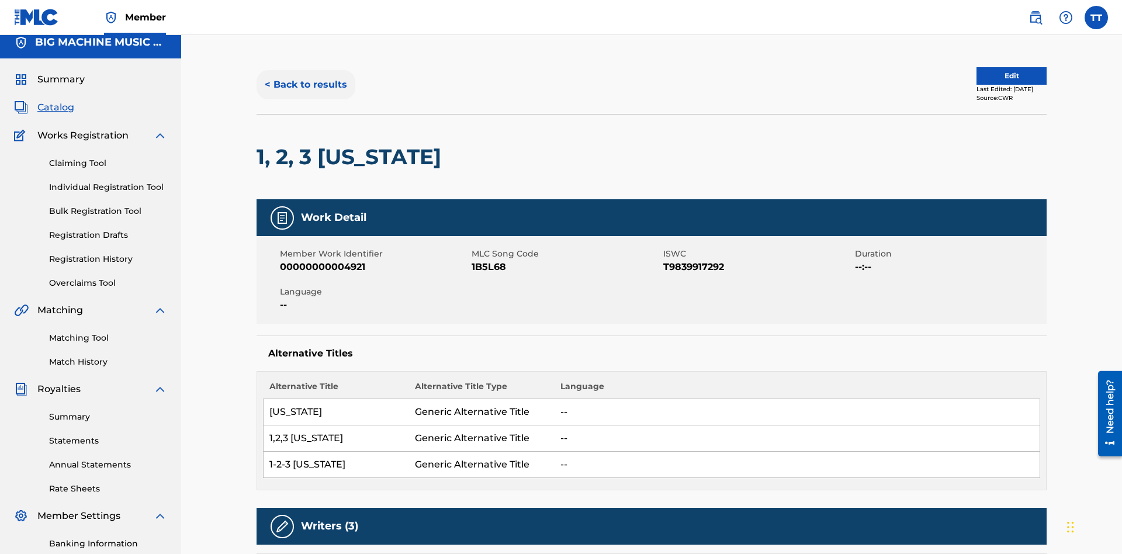
click at [305, 85] on button "< Back to results" at bounding box center [306, 84] width 99 height 29
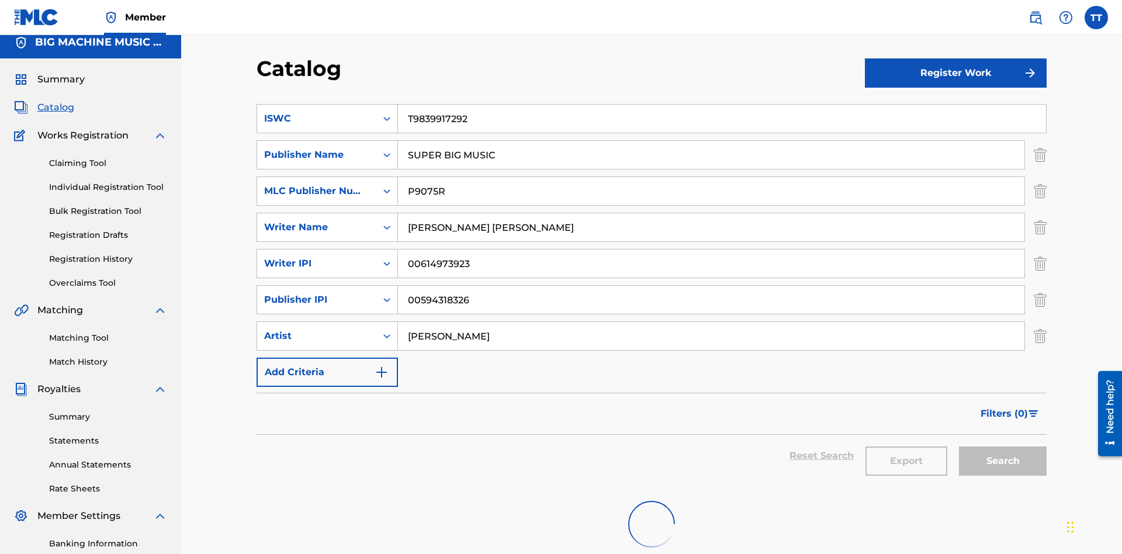
scroll to position [171, 0]
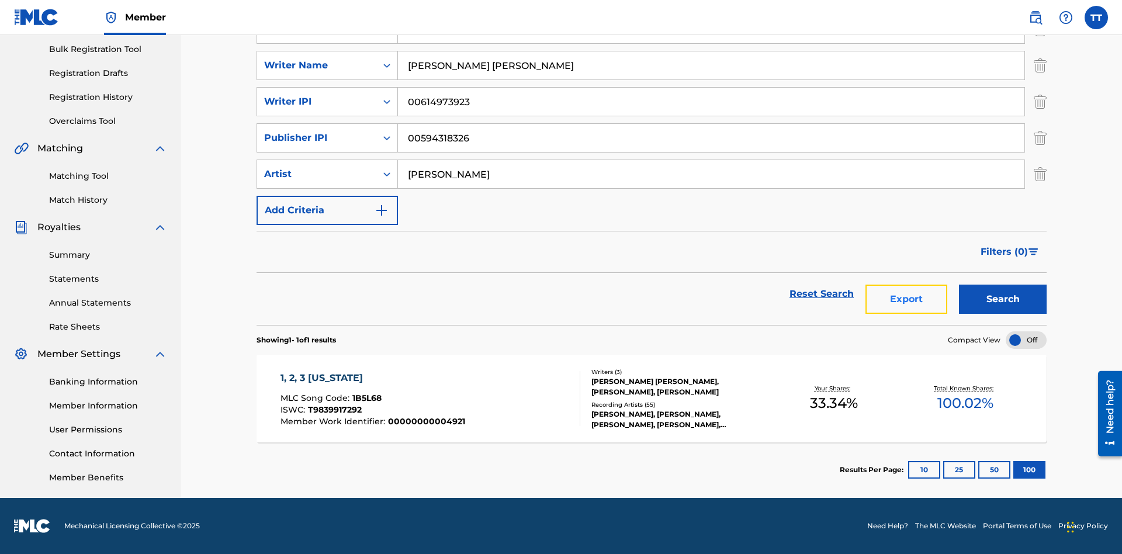
click at [907, 299] on button "Export" at bounding box center [907, 299] width 82 height 29
